Goal: Information Seeking & Learning: Learn about a topic

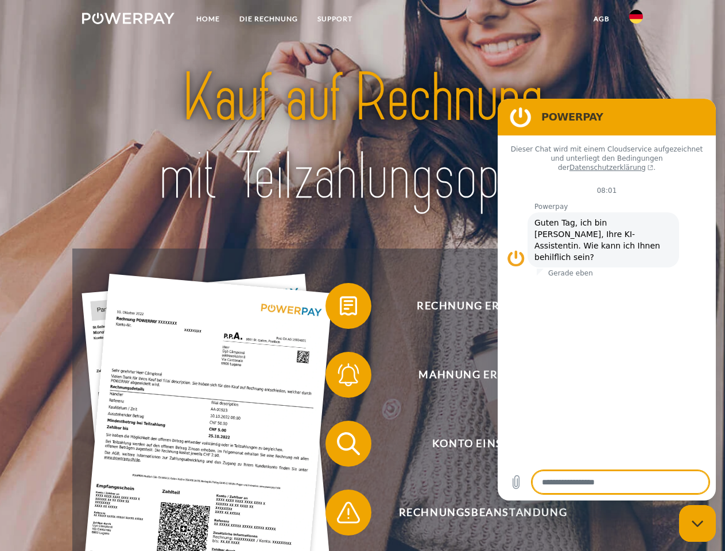
click at [128, 20] on img at bounding box center [128, 18] width 92 height 11
click at [636, 20] on img at bounding box center [636, 17] width 14 height 14
click at [601, 19] on link "agb" at bounding box center [602, 19] width 36 height 21
click at [340, 308] on span at bounding box center [330, 305] width 57 height 57
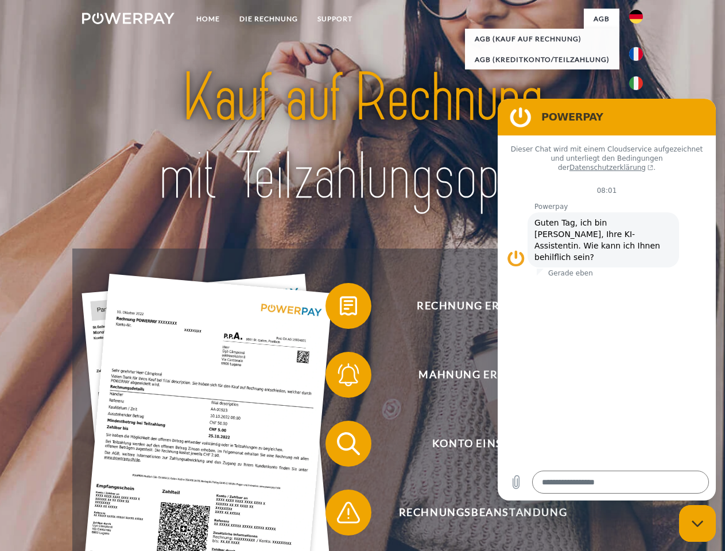
click at [340, 377] on span at bounding box center [330, 374] width 57 height 57
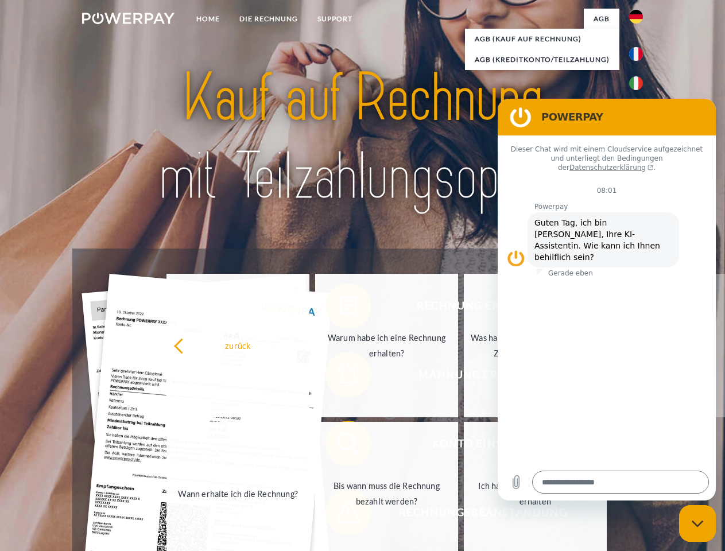
click at [340, 446] on link "Bis wann muss die Rechnung bezahlt werden?" at bounding box center [386, 493] width 143 height 143
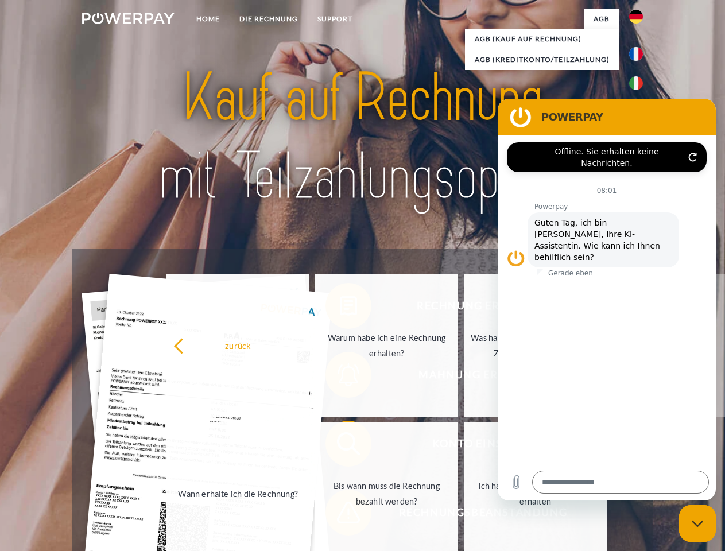
click at [464, 515] on link "Ich habe nur eine Teillieferung erhalten" at bounding box center [535, 493] width 143 height 143
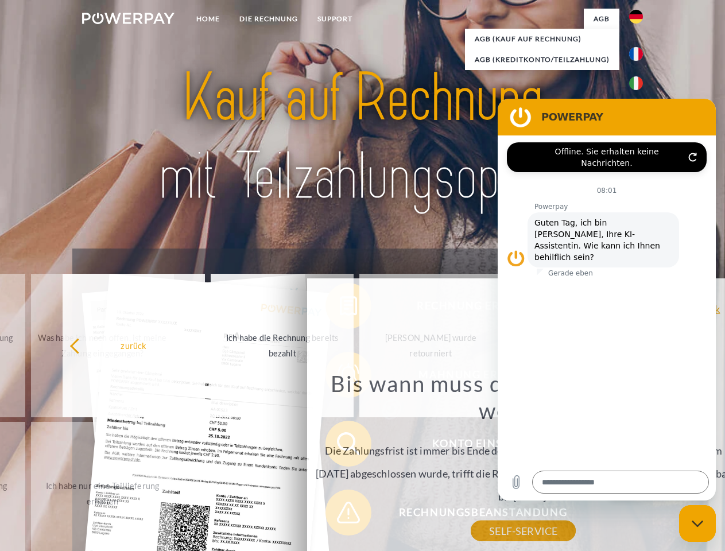
click at [697, 523] on icon "Messaging-Fenster schließen" at bounding box center [698, 523] width 12 height 7
type textarea "*"
